Goal: Use online tool/utility: Use online tool/utility

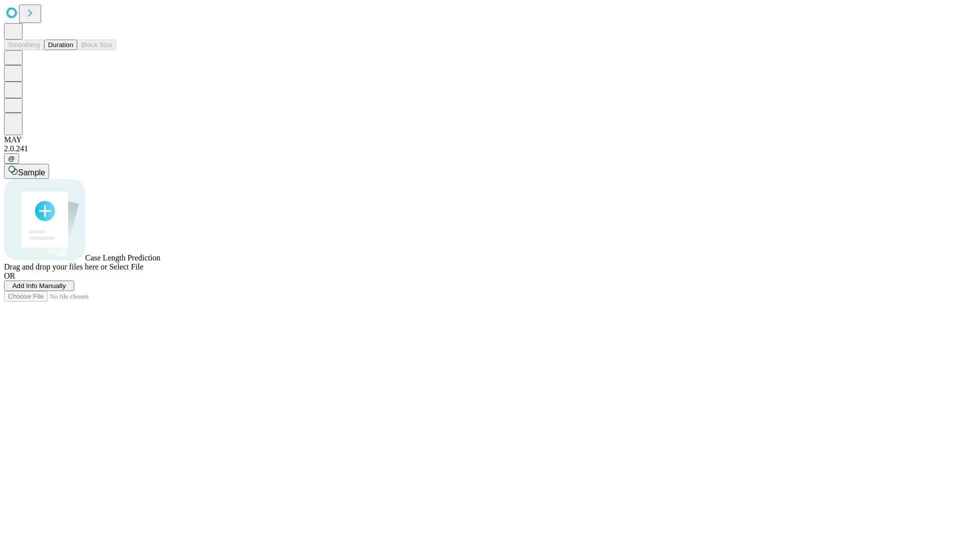
click at [73, 50] on button "Duration" at bounding box center [60, 45] width 33 height 11
click at [143, 271] on span "Select File" at bounding box center [126, 267] width 34 height 9
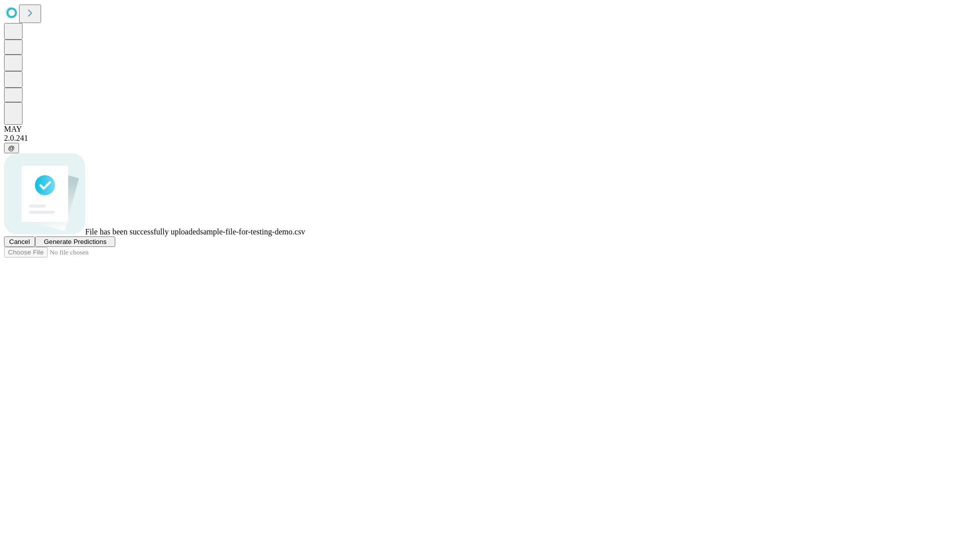
click at [106, 246] on span "Generate Predictions" at bounding box center [75, 242] width 63 height 8
